Goal: Information Seeking & Learning: Learn about a topic

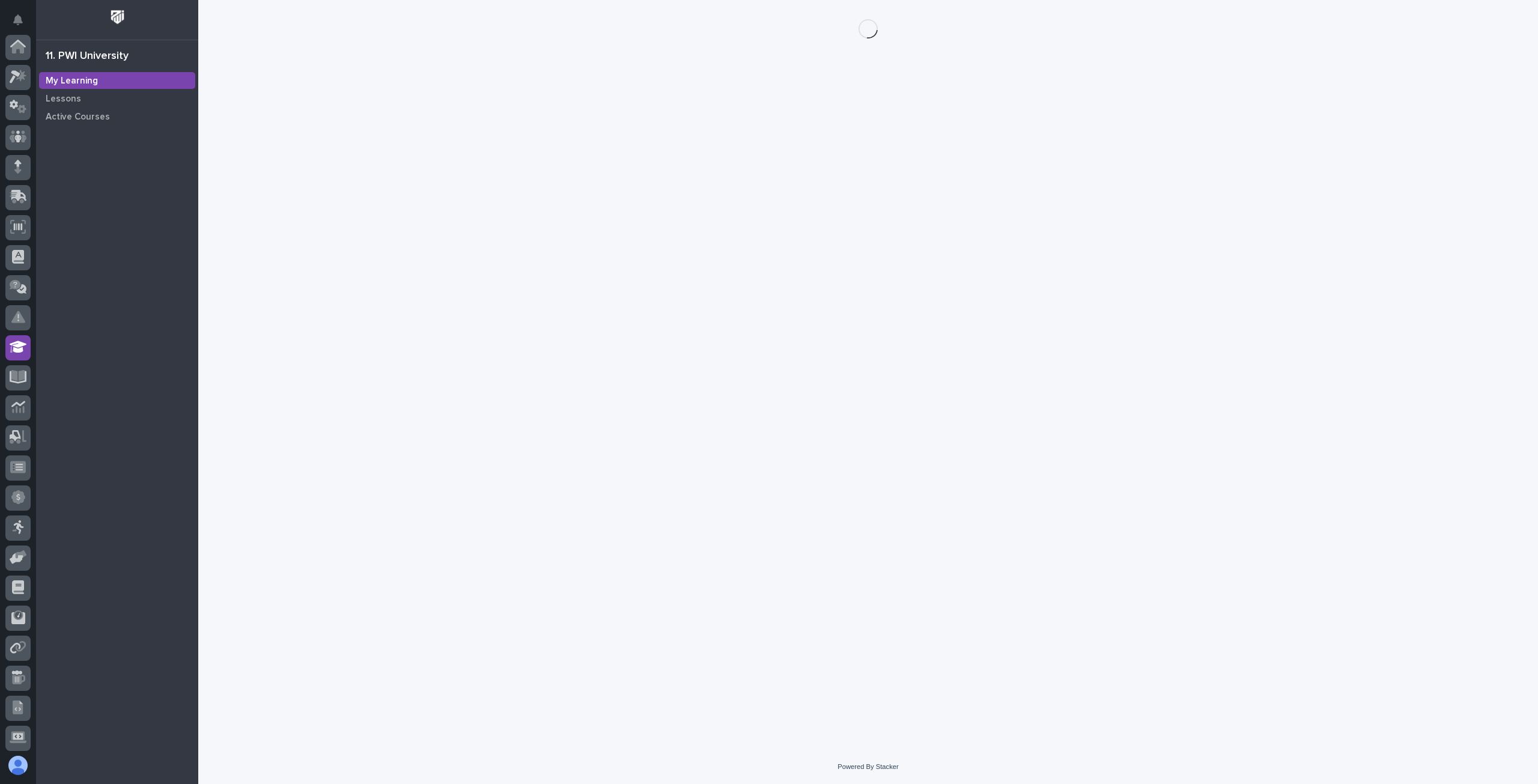
scroll to position [122, 0]
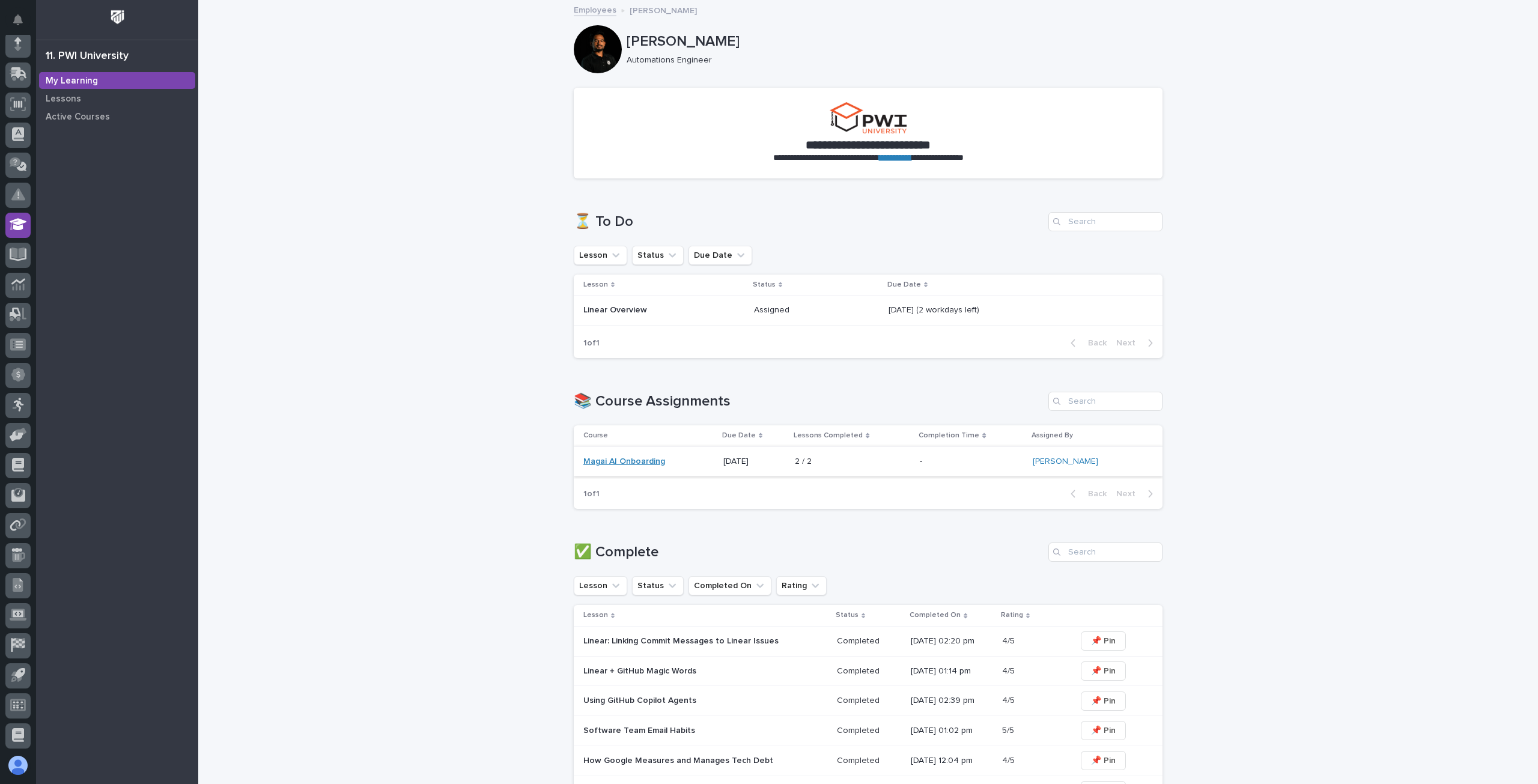
click at [608, 457] on link "Magai AI Onboarding" at bounding box center [624, 462] width 82 height 11
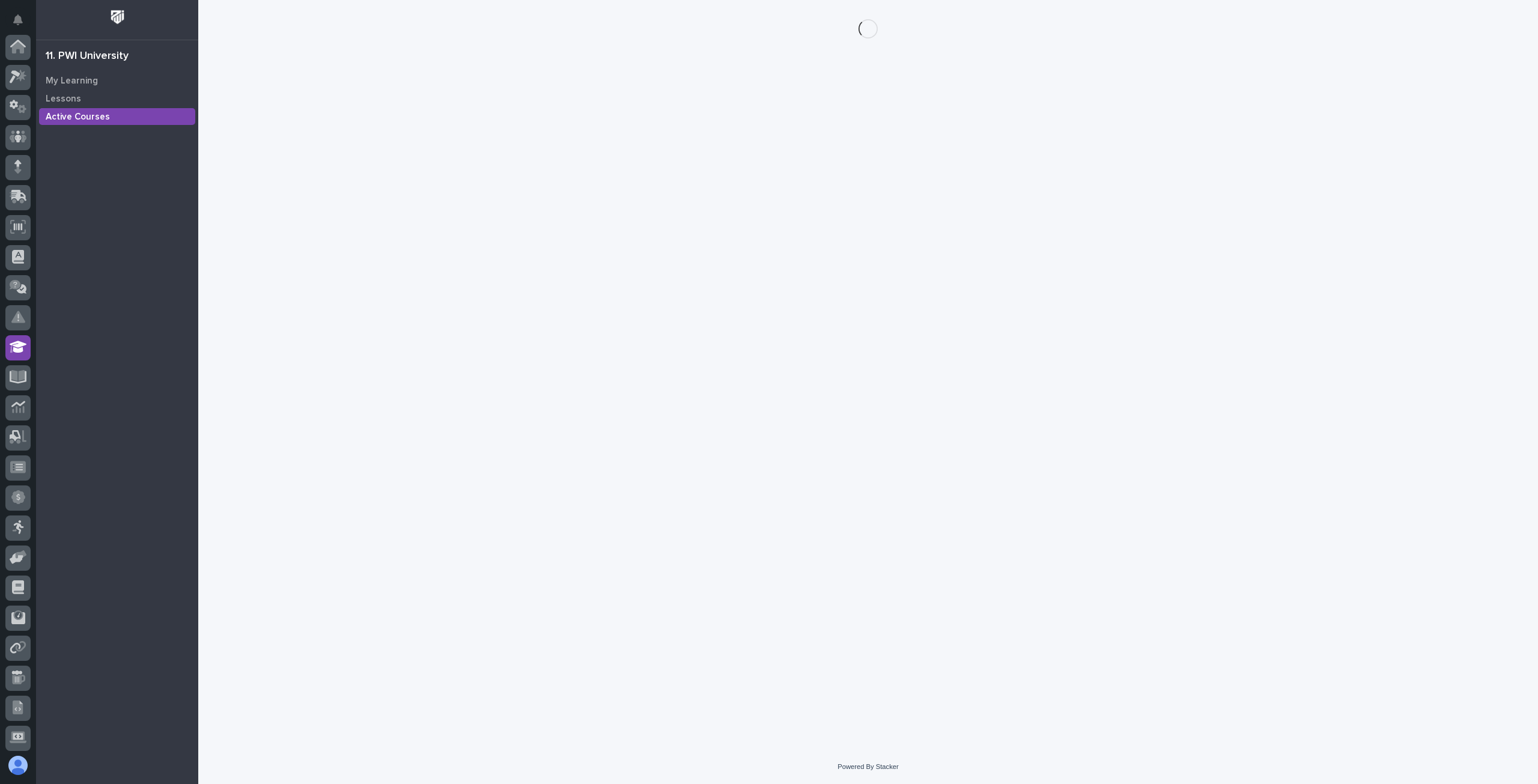
scroll to position [122, 0]
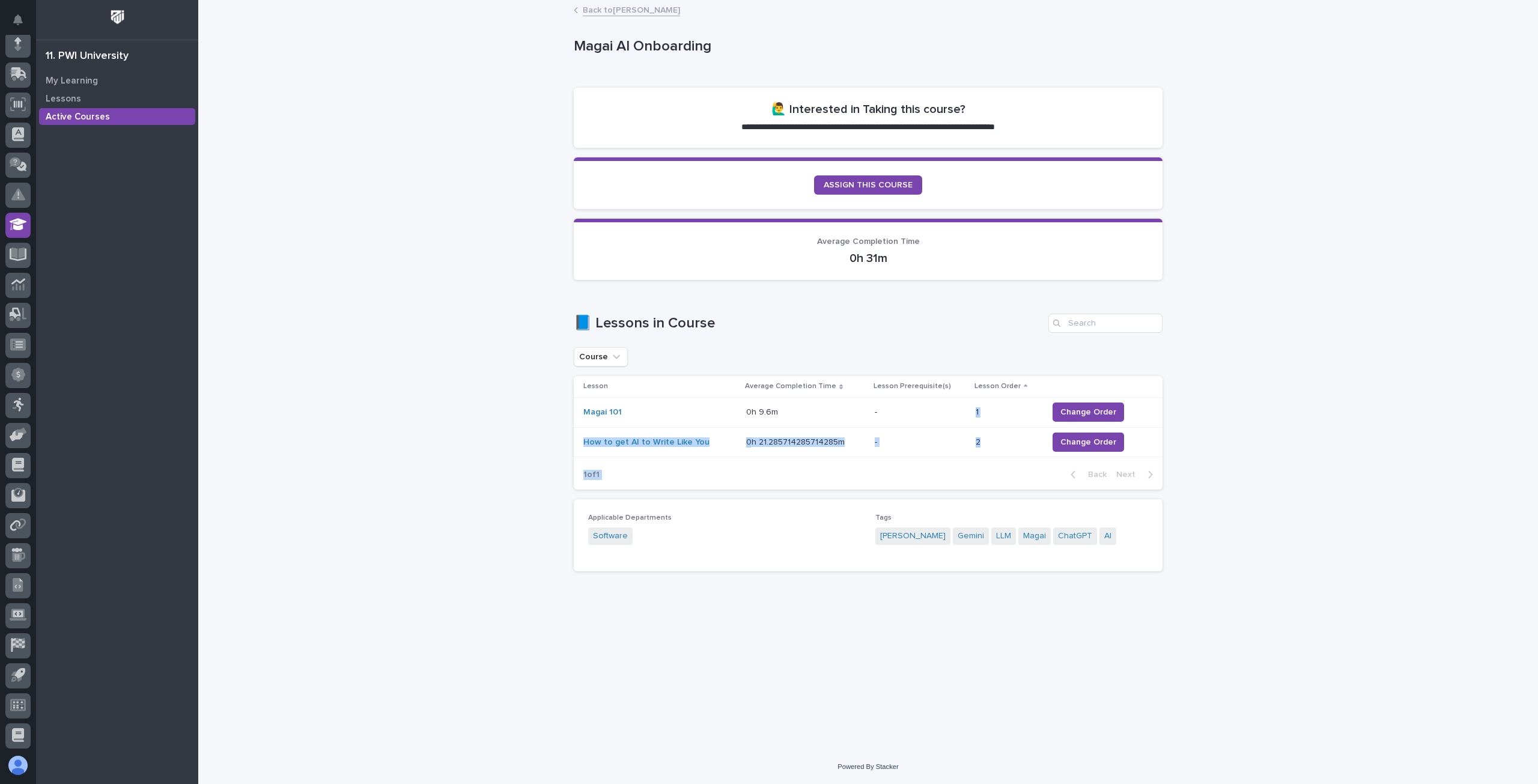
drag, startPoint x: 892, startPoint y: 412, endPoint x: 892, endPoint y: 462, distance: 50.0
click at [892, 462] on section "Lesson Average Completion Time Lesson Prerequisite(s) Lesson Order Magai 101 0h…" at bounding box center [868, 433] width 589 height 114
click at [1197, 485] on div "**********" at bounding box center [868, 375] width 1340 height 748
click at [1085, 410] on span "Change Order" at bounding box center [1088, 412] width 56 height 12
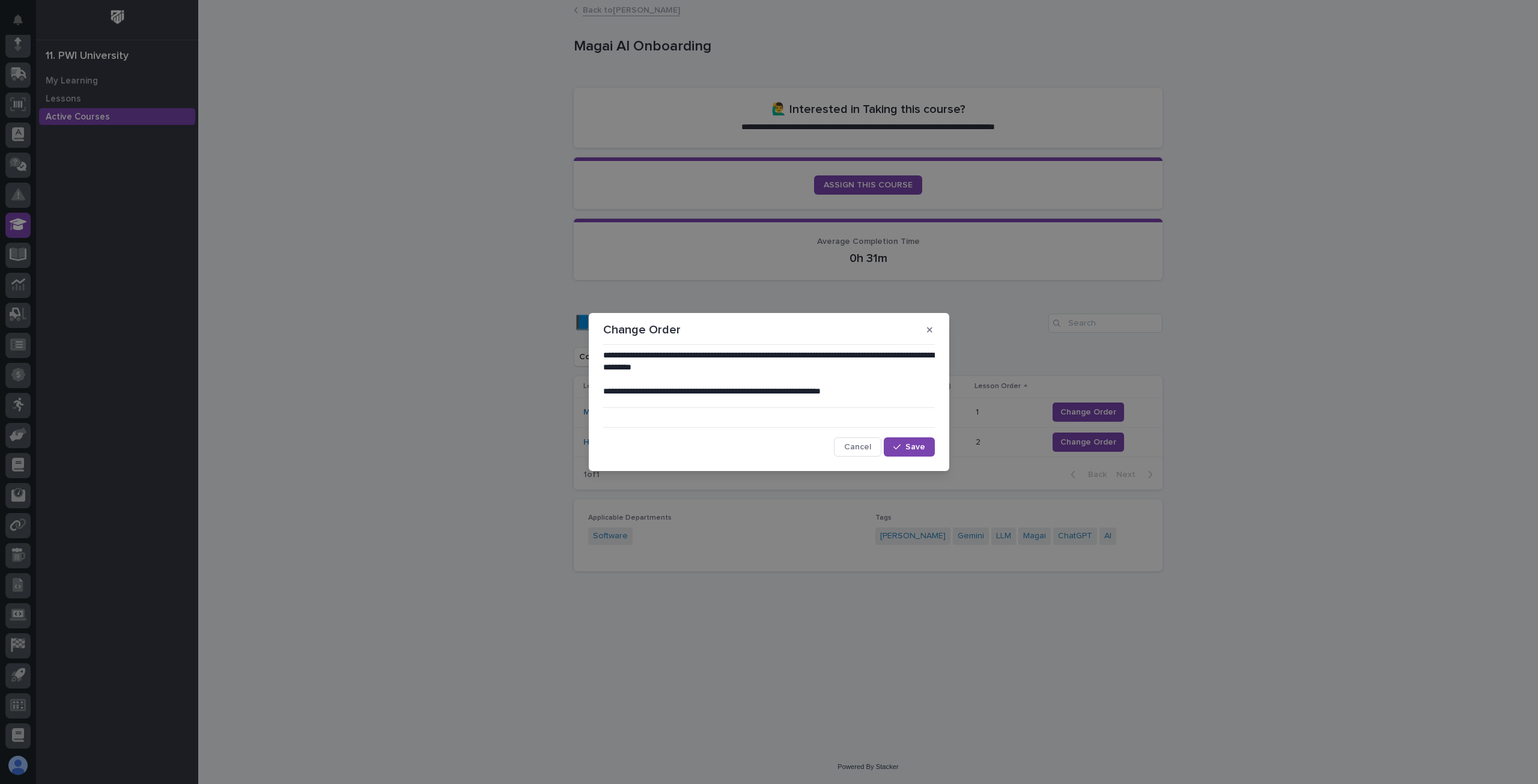
click at [361, 476] on div "**********" at bounding box center [769, 392] width 1538 height 784
click at [851, 443] on span "Cancel" at bounding box center [857, 447] width 27 height 8
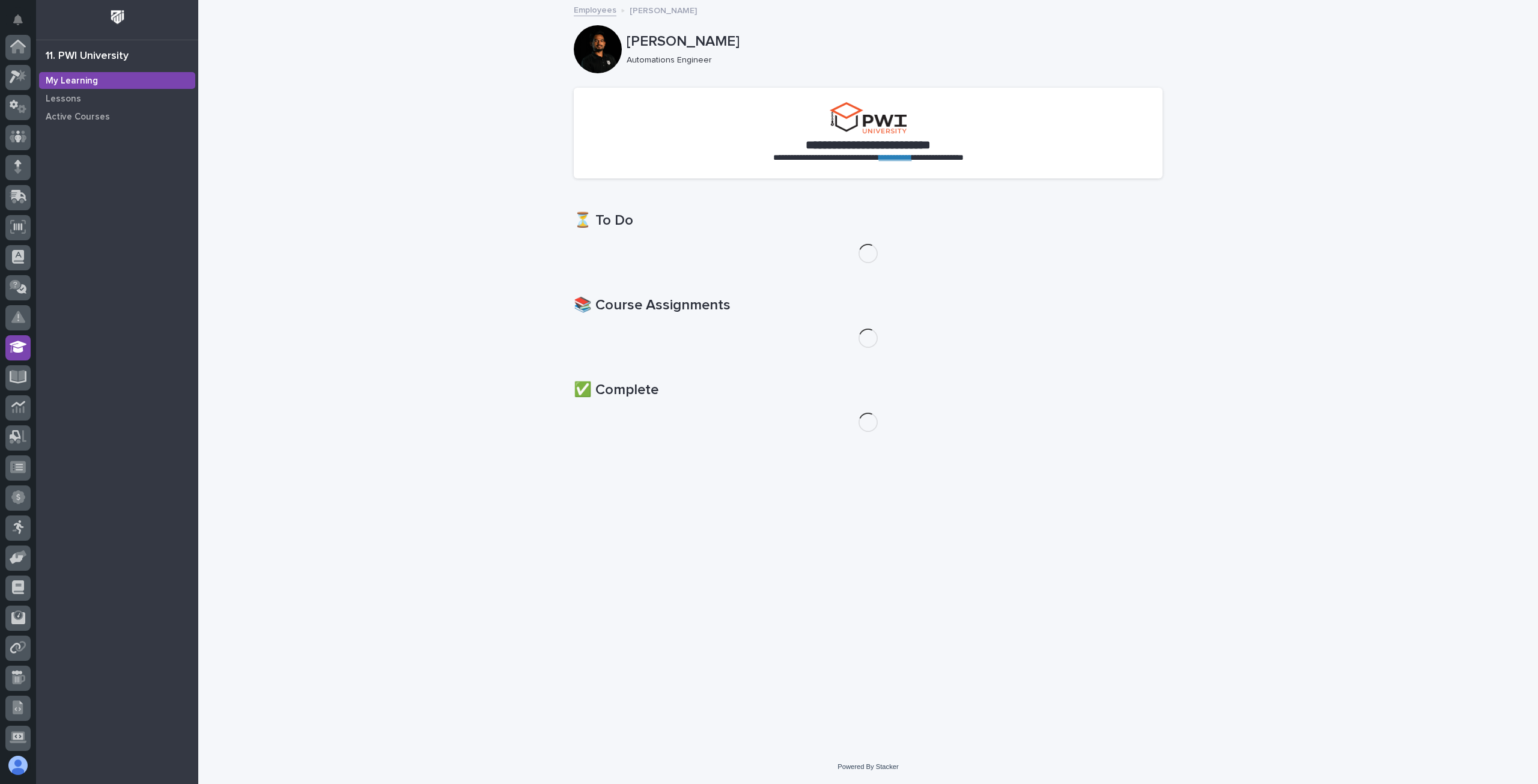
scroll to position [122, 0]
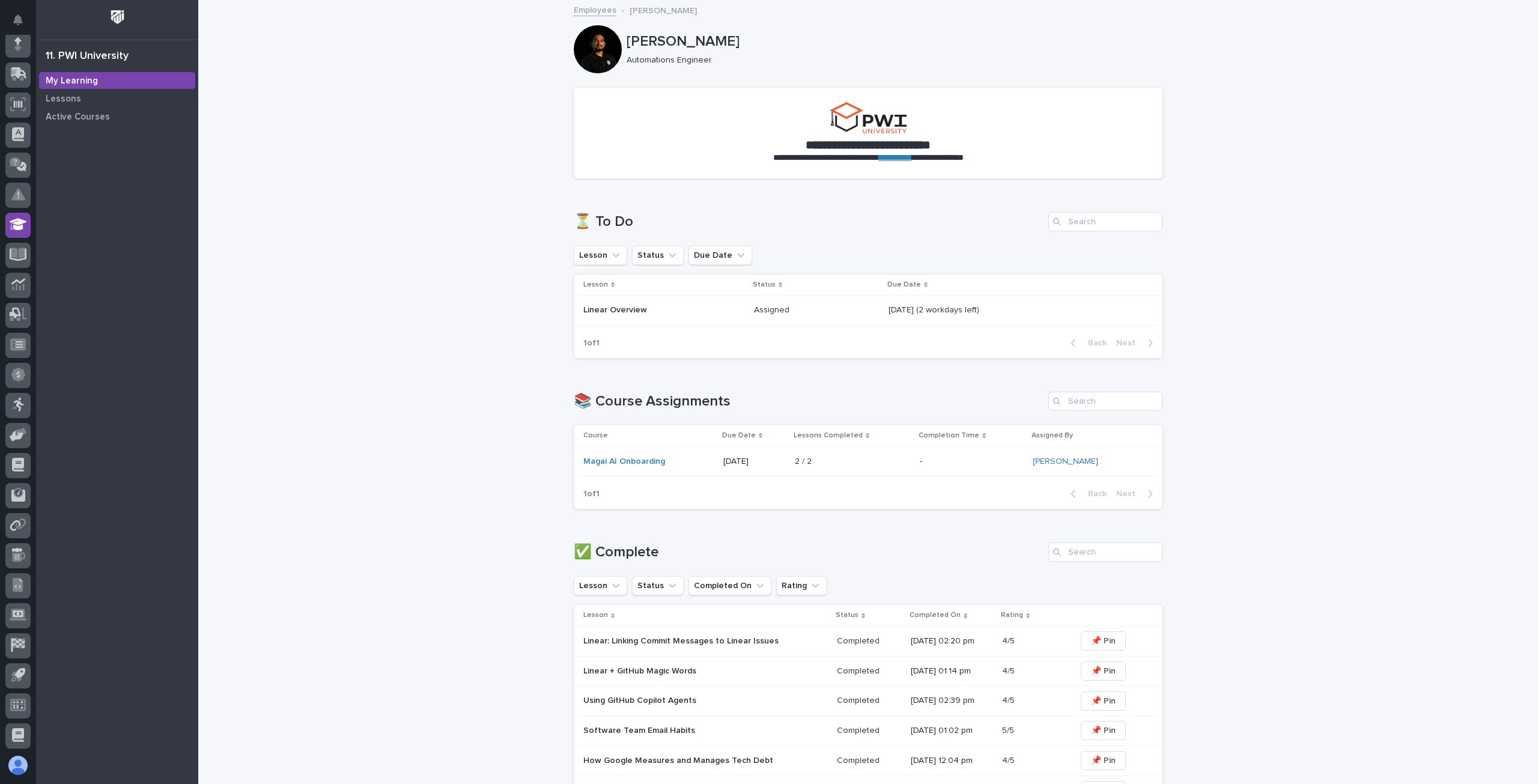
click at [603, 308] on p "Linear Overview" at bounding box center [663, 310] width 161 height 11
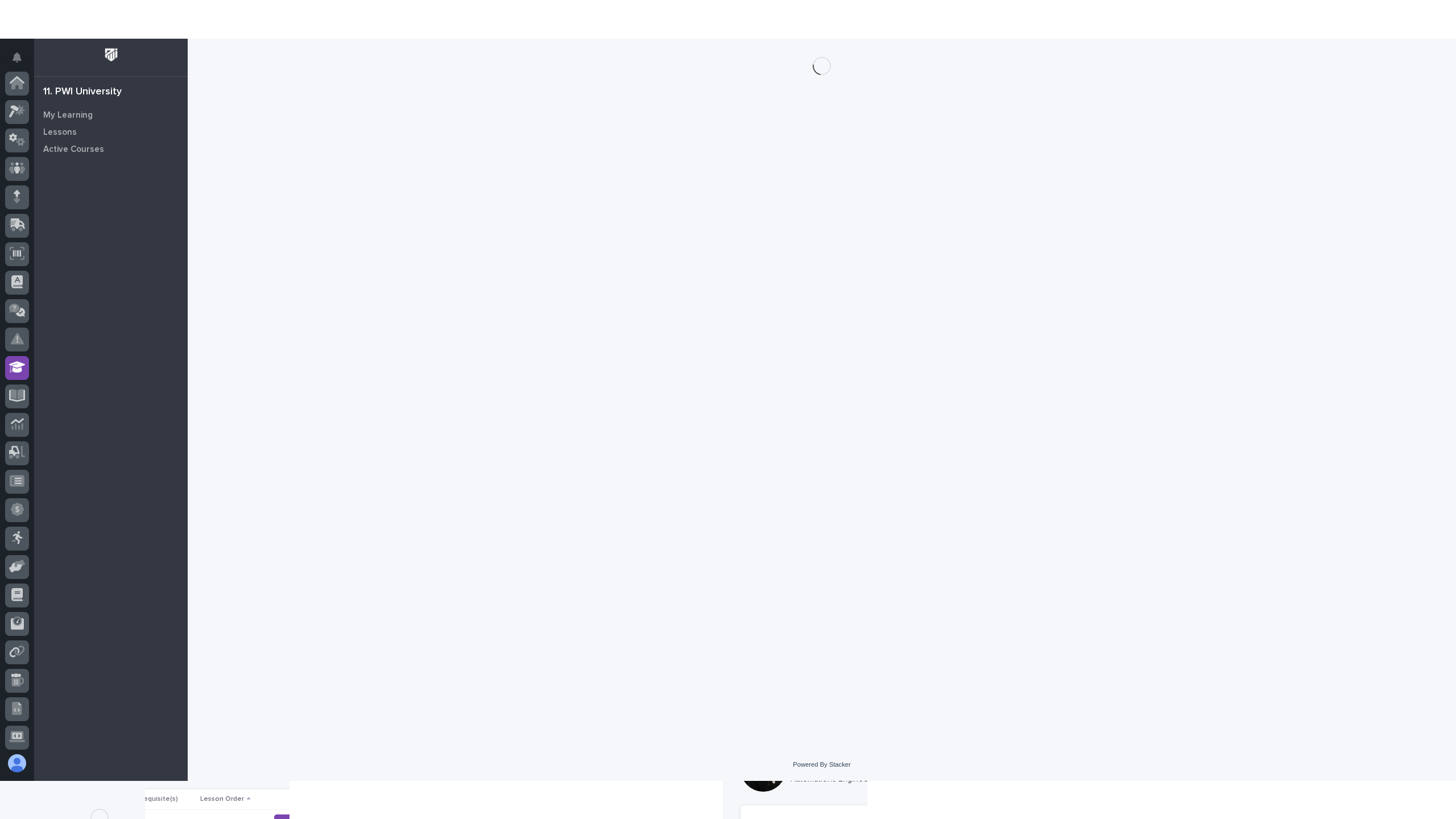
scroll to position [116, 0]
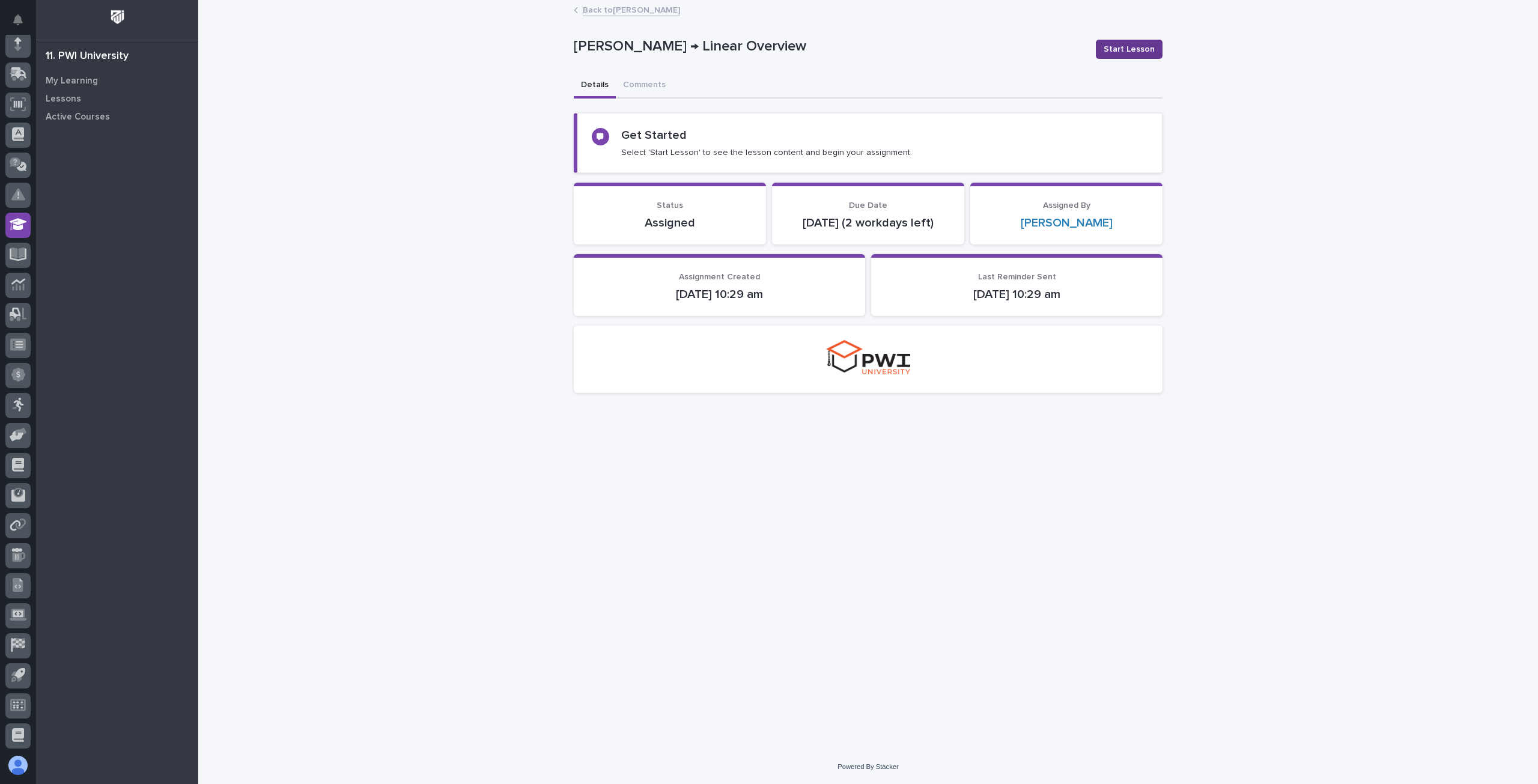
click at [1125, 50] on span "Start Lesson" at bounding box center [1129, 49] width 51 height 12
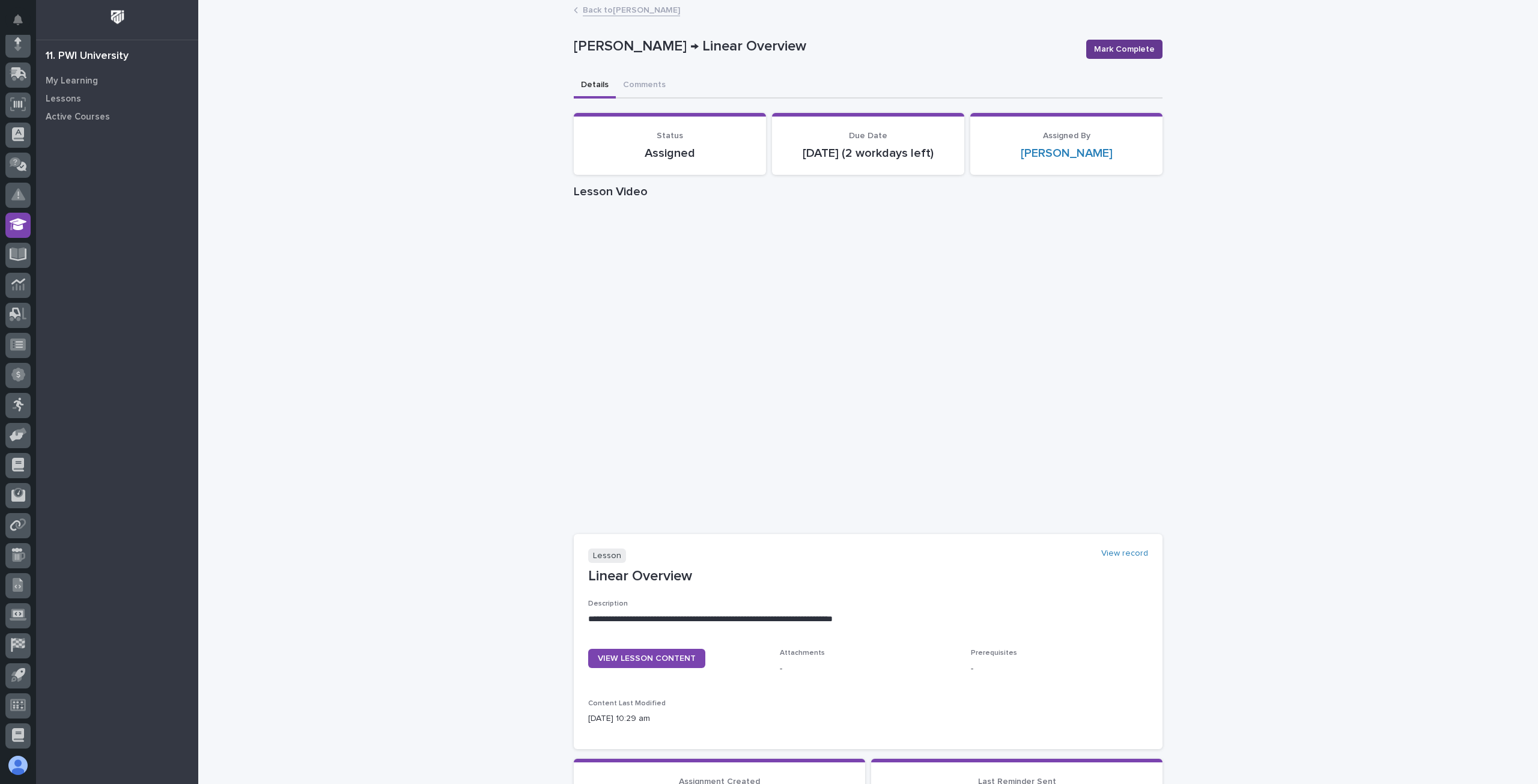
click at [1122, 52] on span "Mark Complete" at bounding box center [1124, 49] width 60 height 12
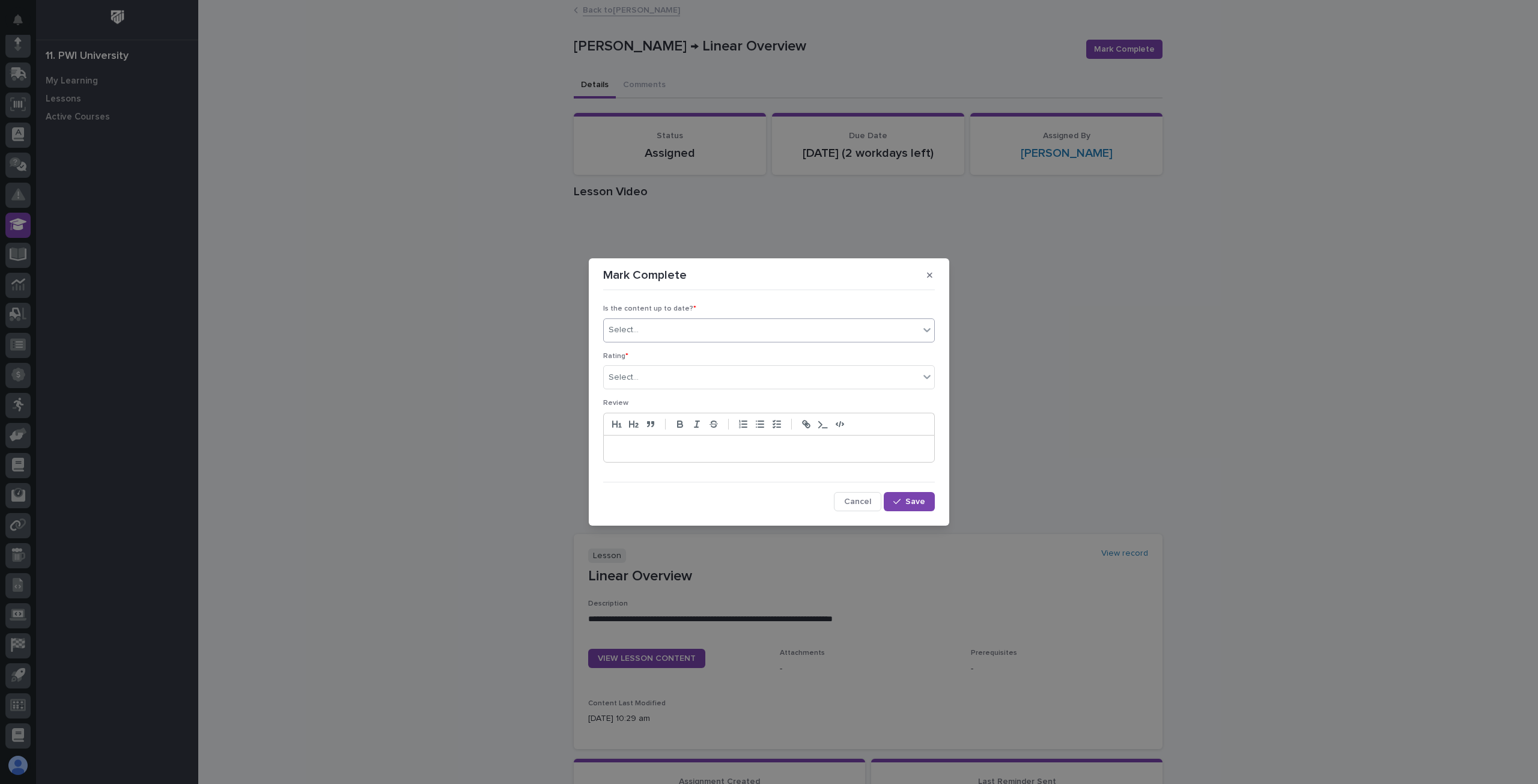
click at [662, 324] on div "Select..." at bounding box center [761, 330] width 315 height 20
click at [640, 358] on div "✔ everything is up to date" at bounding box center [769, 354] width 330 height 21
click at [662, 354] on p "Rating *" at bounding box center [769, 356] width 332 height 8
click at [665, 379] on div "Select..." at bounding box center [761, 377] width 315 height 20
click at [649, 416] on div "⭐⭐⭐⭐" at bounding box center [769, 422] width 330 height 21
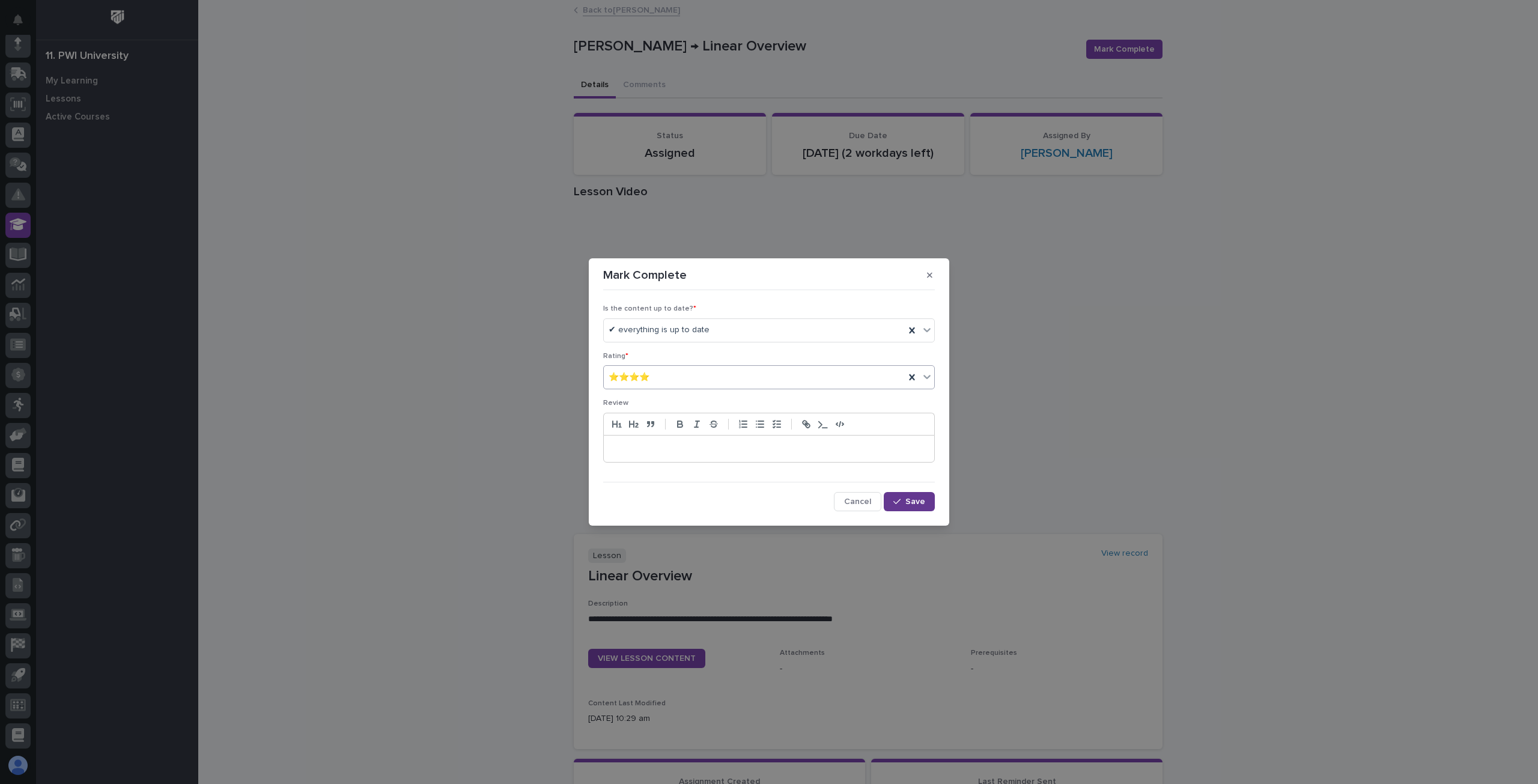
click at [915, 503] on span "Save" at bounding box center [915, 502] width 20 height 8
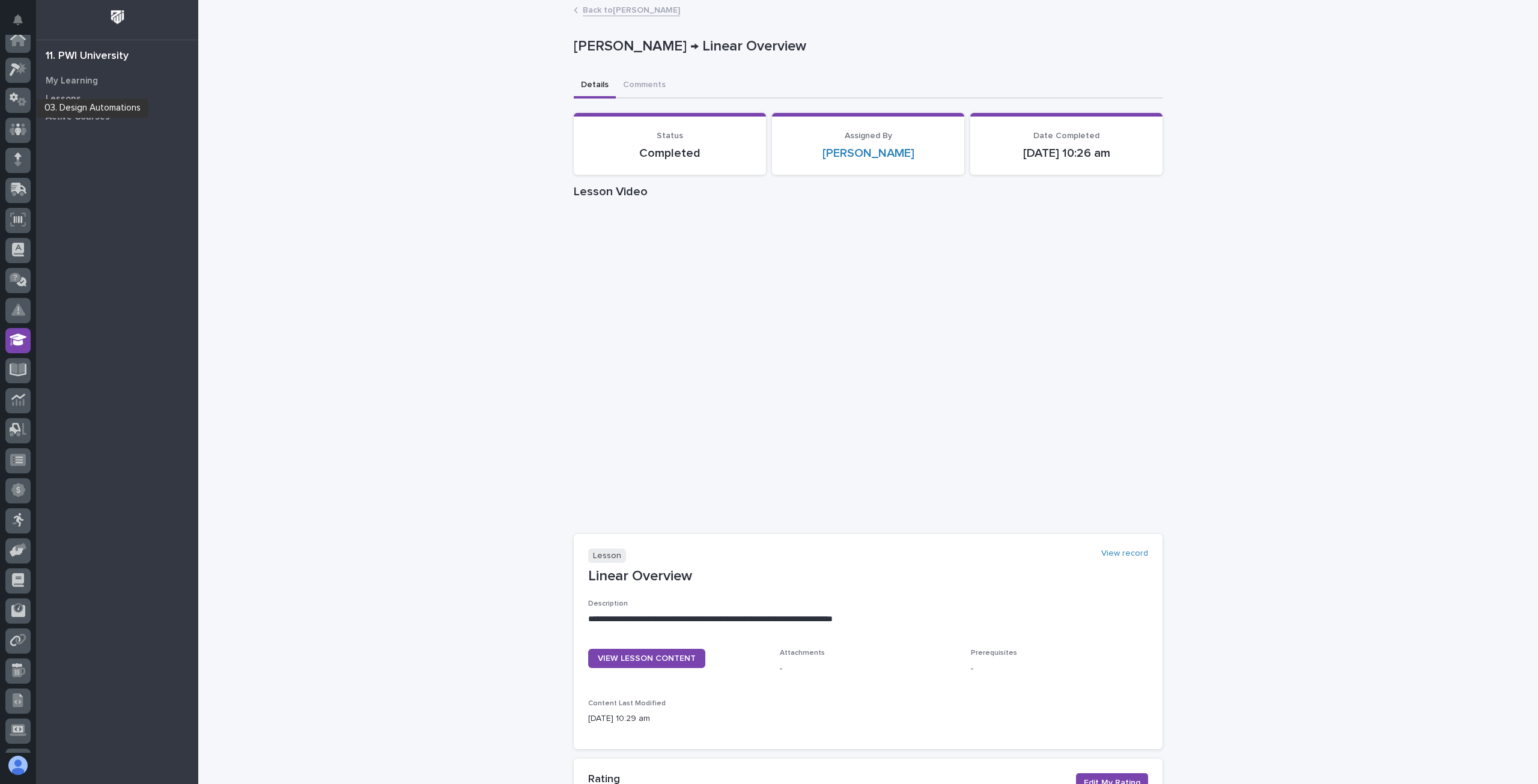
scroll to position [0, 0]
click at [12, 43] on icon at bounding box center [18, 46] width 15 height 14
